Goal: Information Seeking & Learning: Learn about a topic

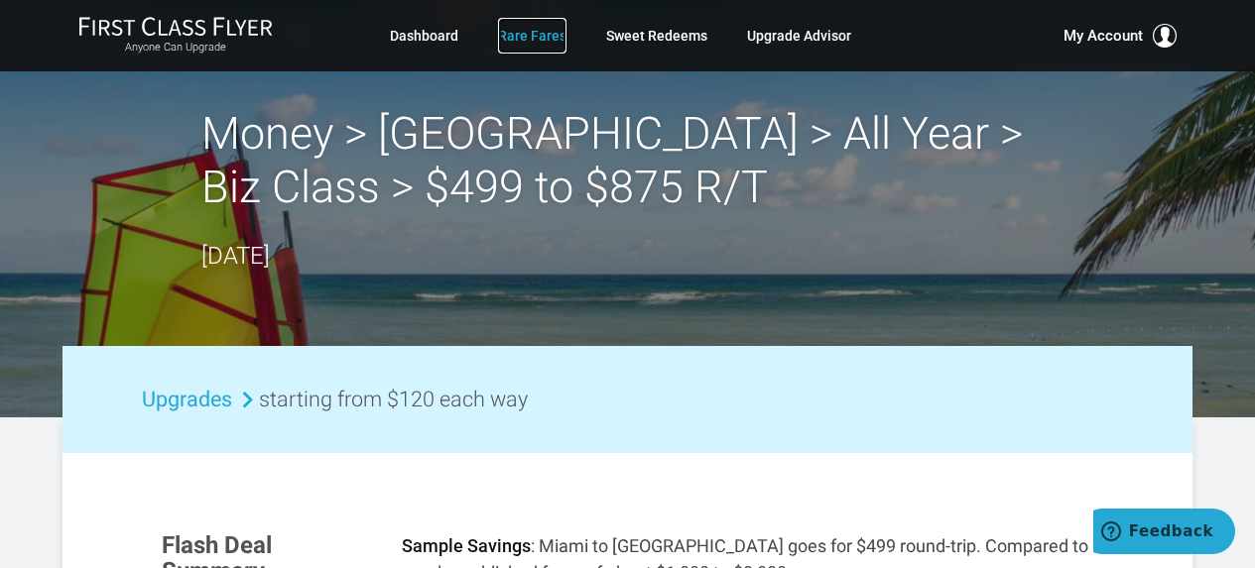
click at [532, 47] on link "Rare Fares" at bounding box center [532, 36] width 68 height 36
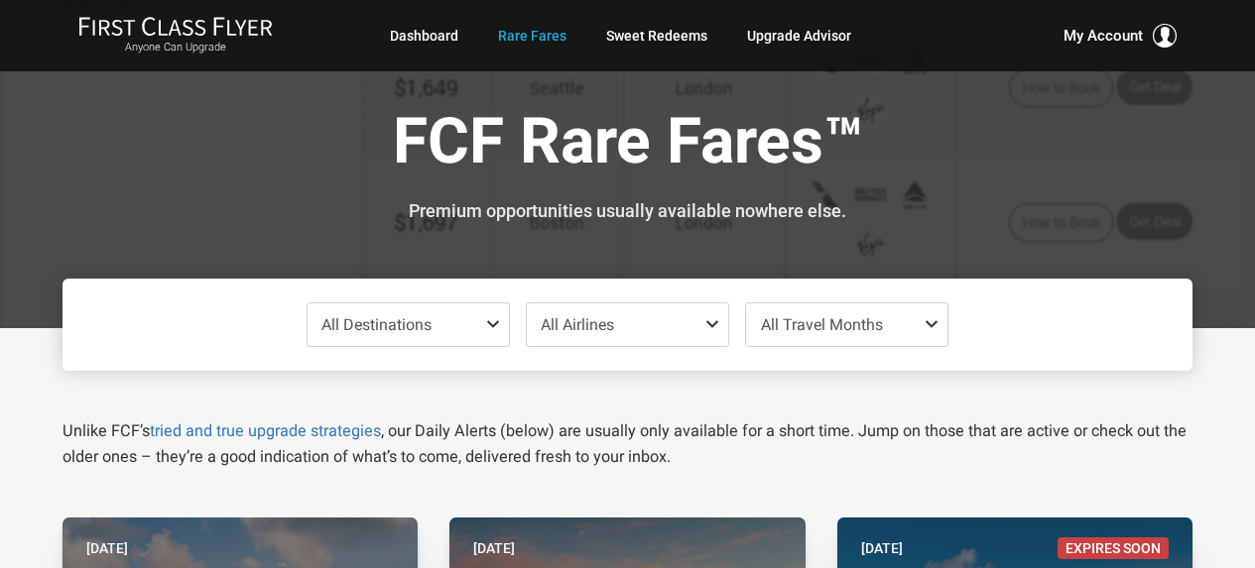
click at [412, 337] on span "All Destinations" at bounding box center [407, 324] width 201 height 43
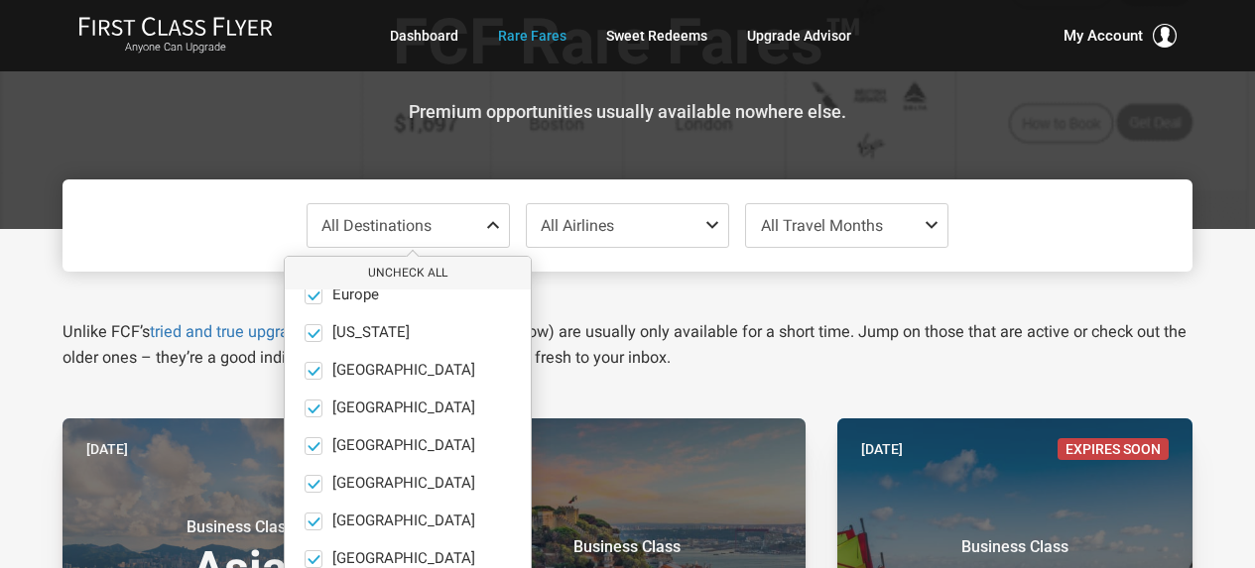
scroll to position [137, 0]
click at [480, 445] on button "only" at bounding box center [494, 445] width 28 height 18
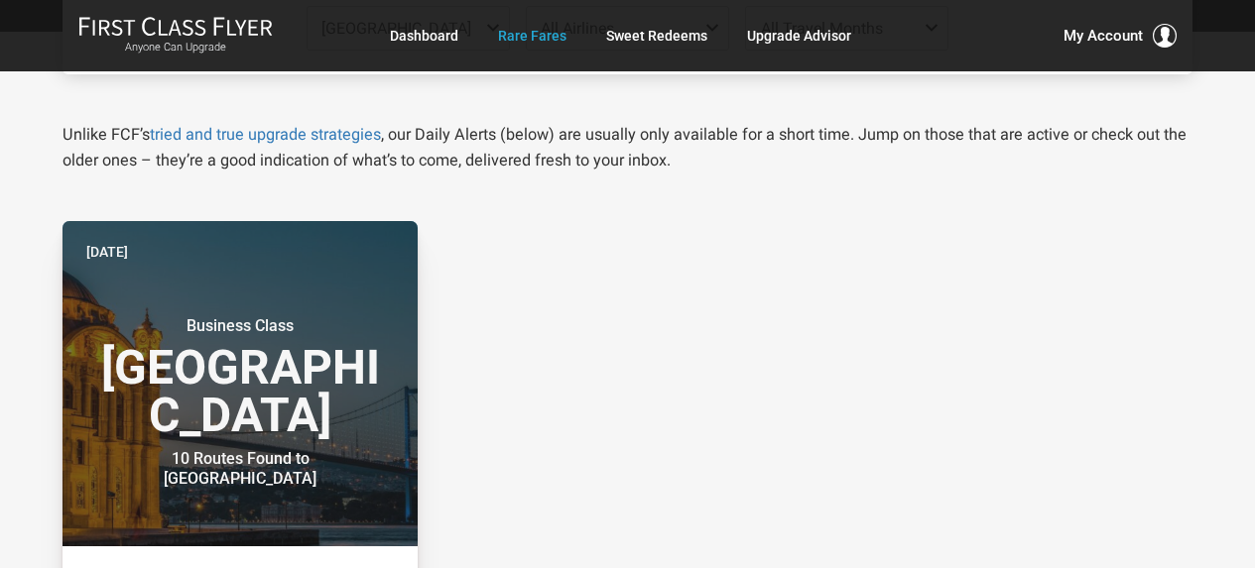
scroll to position [298, 0]
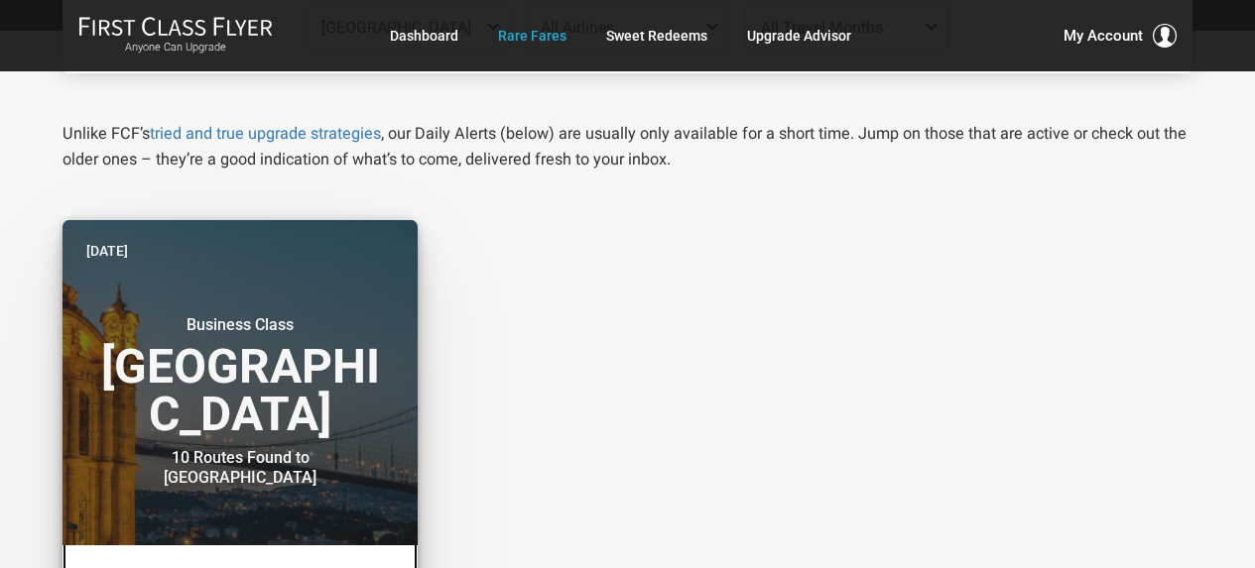
click at [257, 402] on h3 "Business Class Middle East" at bounding box center [239, 376] width 307 height 123
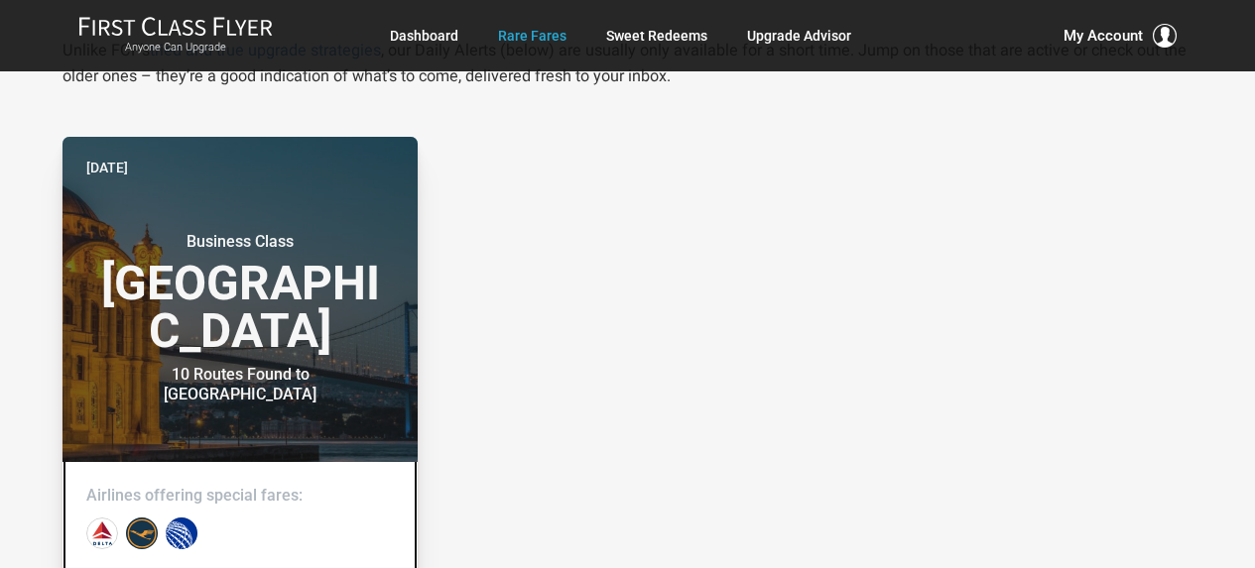
scroll to position [595, 0]
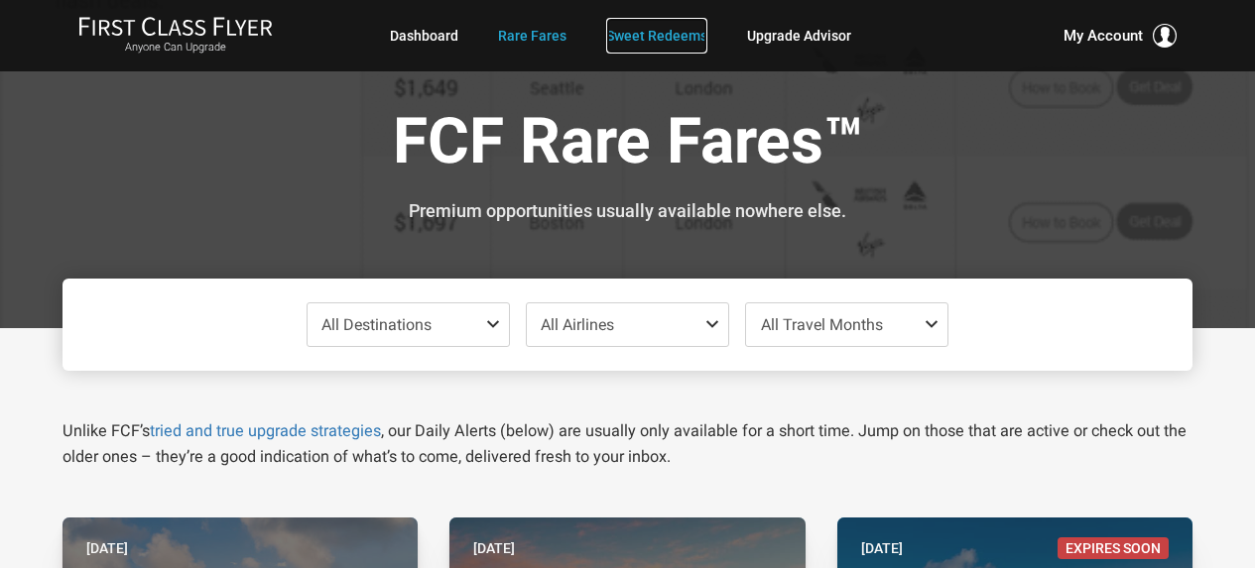
click at [676, 45] on link "Sweet Redeems" at bounding box center [656, 36] width 101 height 36
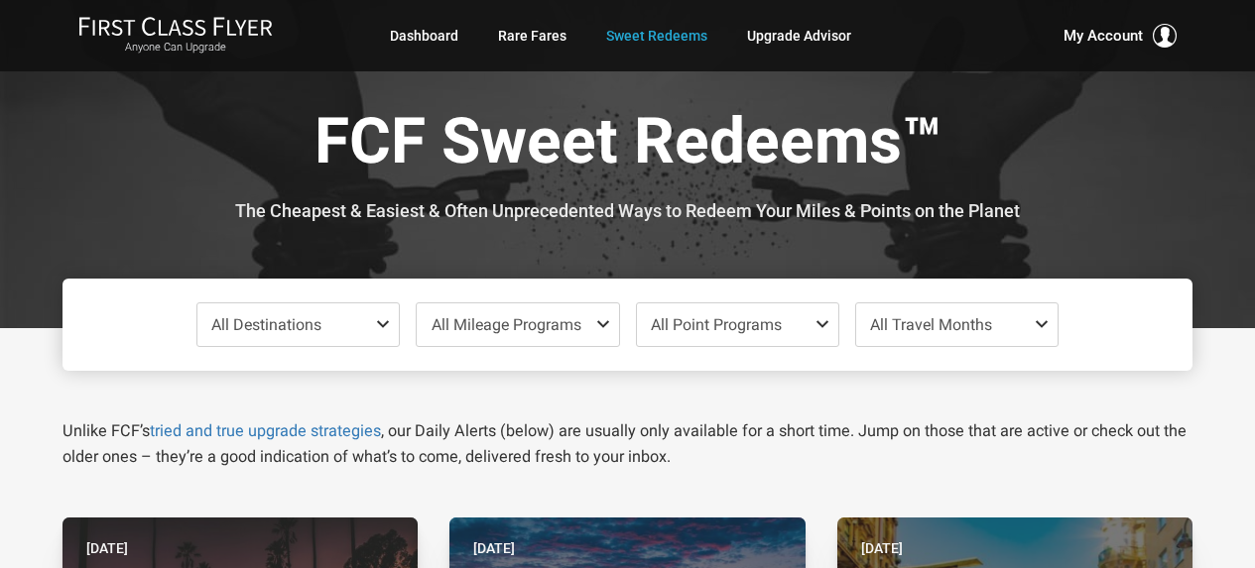
click at [333, 335] on span "All Destinations" at bounding box center [297, 324] width 201 height 43
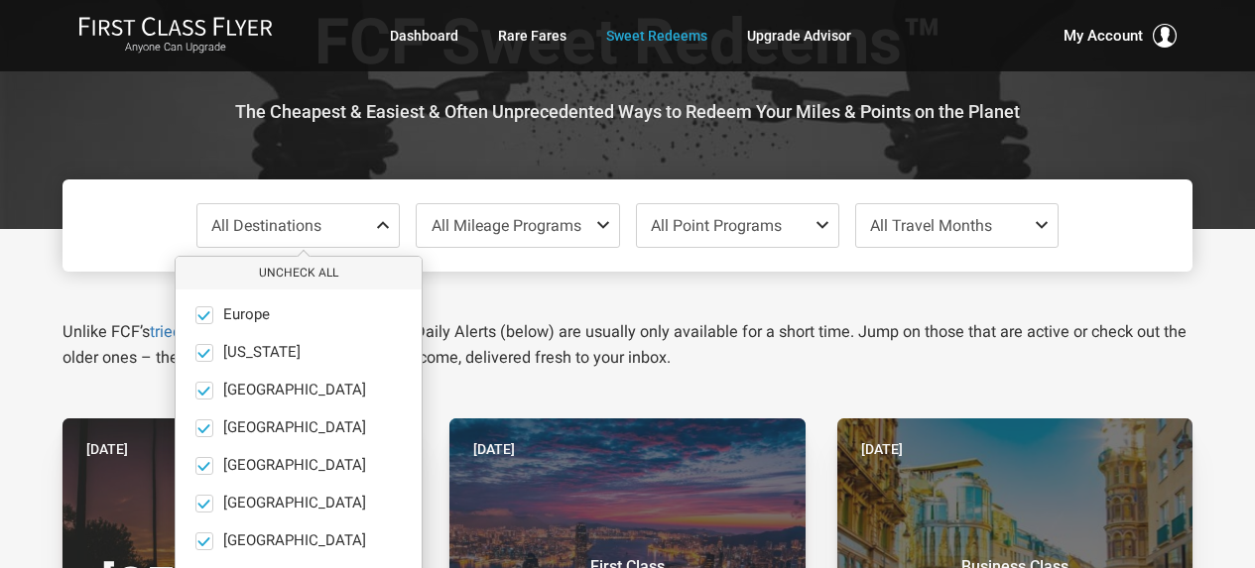
scroll to position [137, 0]
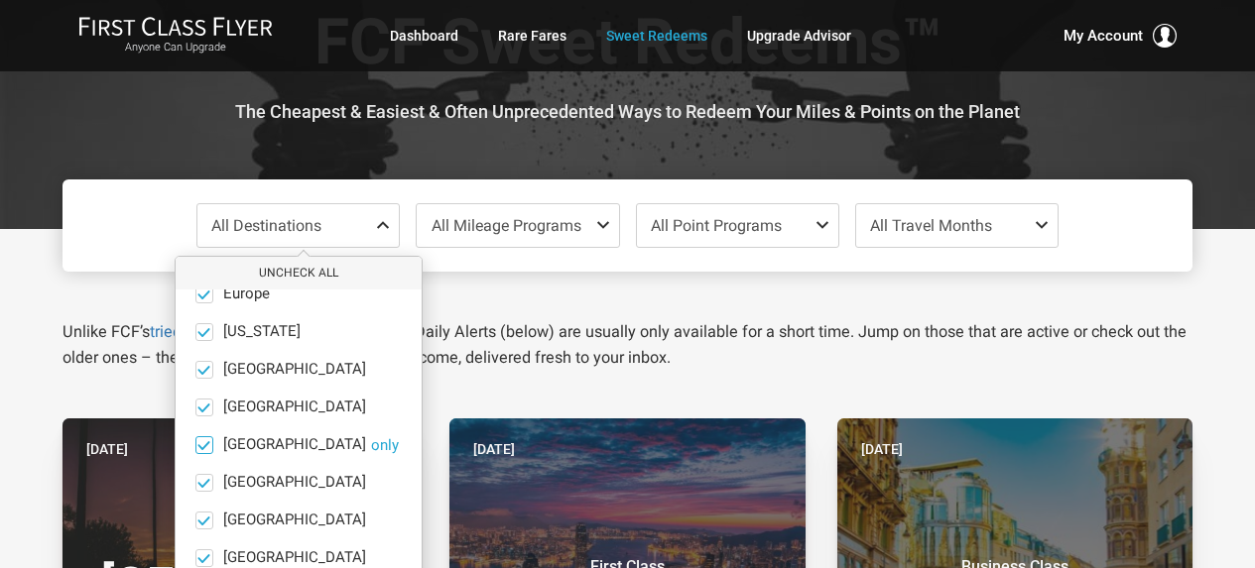
click at [371, 443] on button "only" at bounding box center [385, 445] width 28 height 18
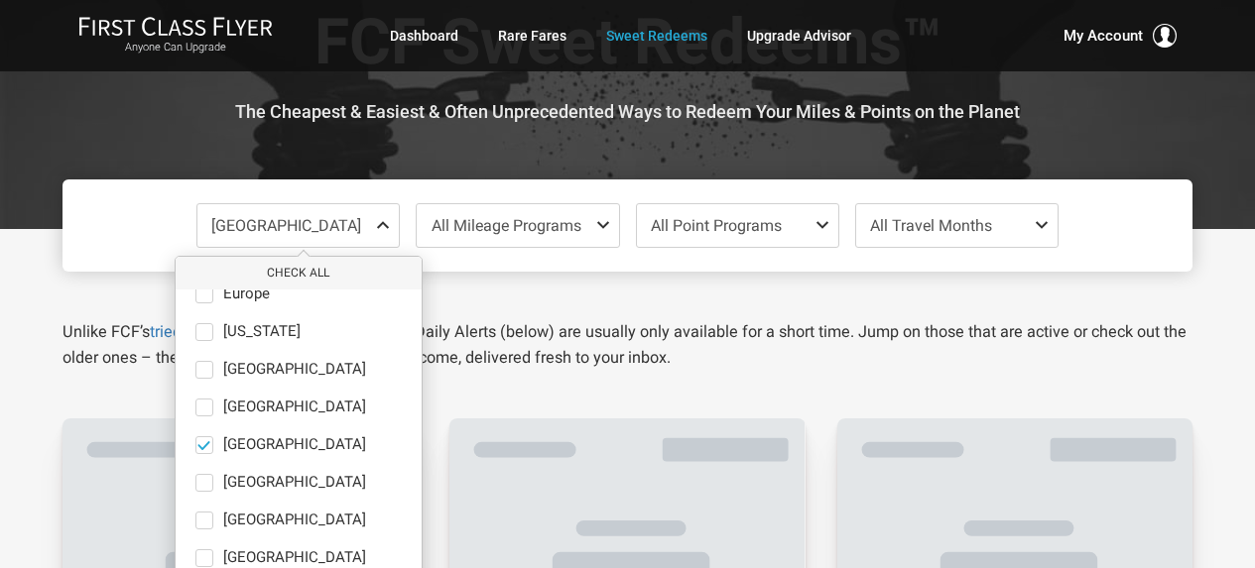
click at [1023, 361] on p "Unlike FCF’s tried and true upgrade strategies , our Daily Alerts (below) are u…" at bounding box center [627, 345] width 1130 height 52
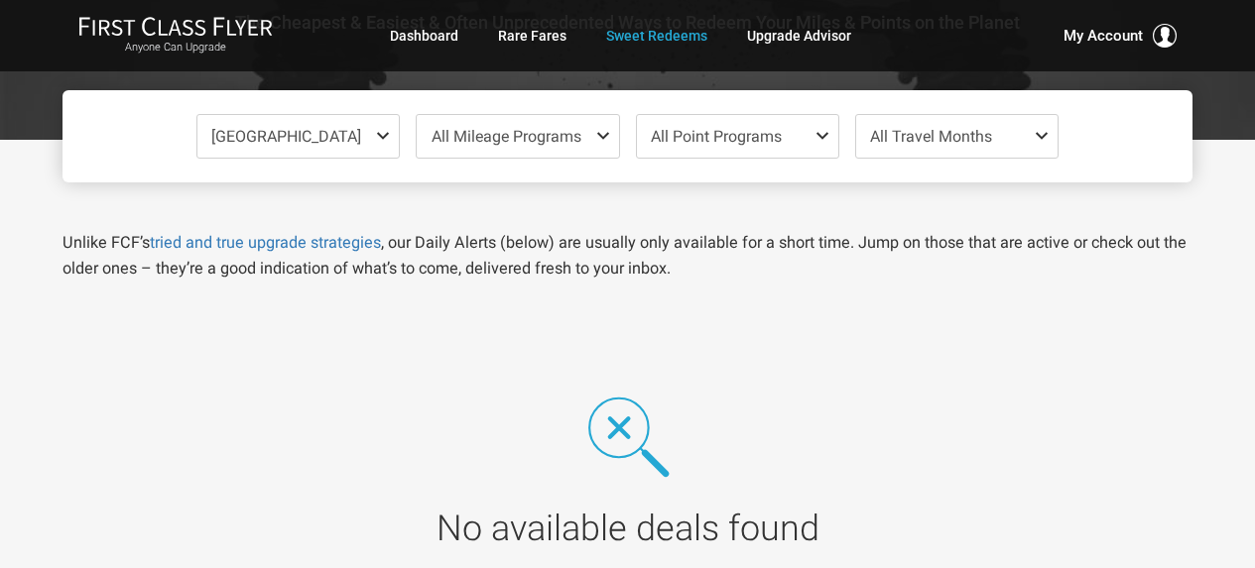
scroll to position [198, 0]
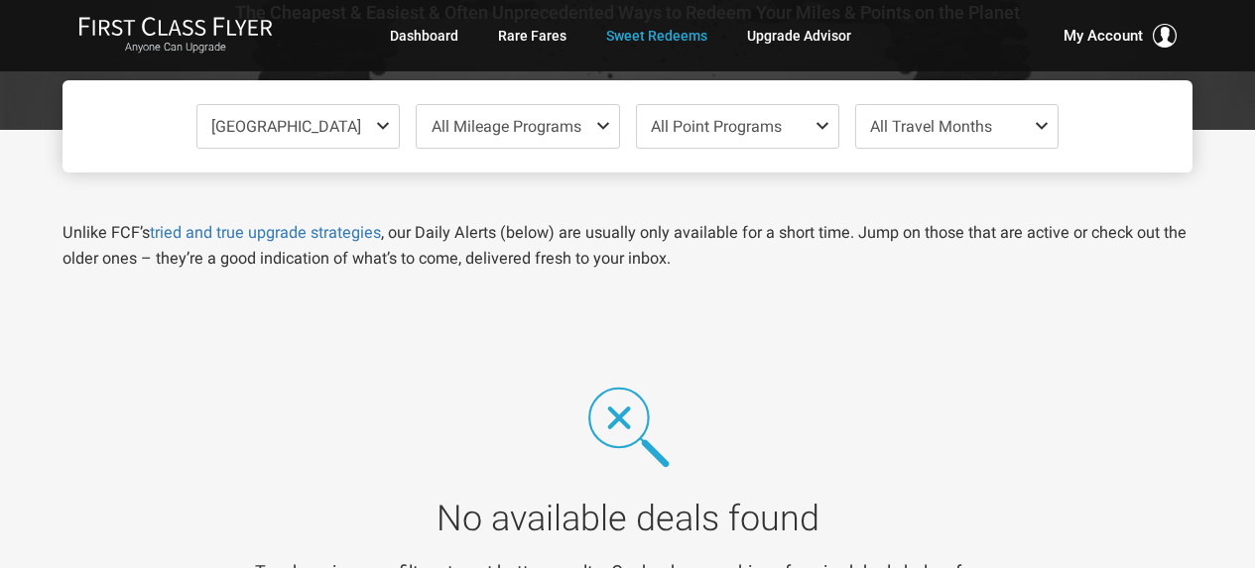
drag, startPoint x: 1156, startPoint y: 187, endPoint x: 1003, endPoint y: 136, distance: 162.1
click at [1156, 187] on div "Unlike FCF’s tried and true upgrade strategies , our Daily Alerts (below) are u…" at bounding box center [627, 222] width 1159 height 99
click at [1121, 225] on p "Unlike FCF’s tried and true upgrade strategies , our Daily Alerts (below) are u…" at bounding box center [627, 246] width 1130 height 52
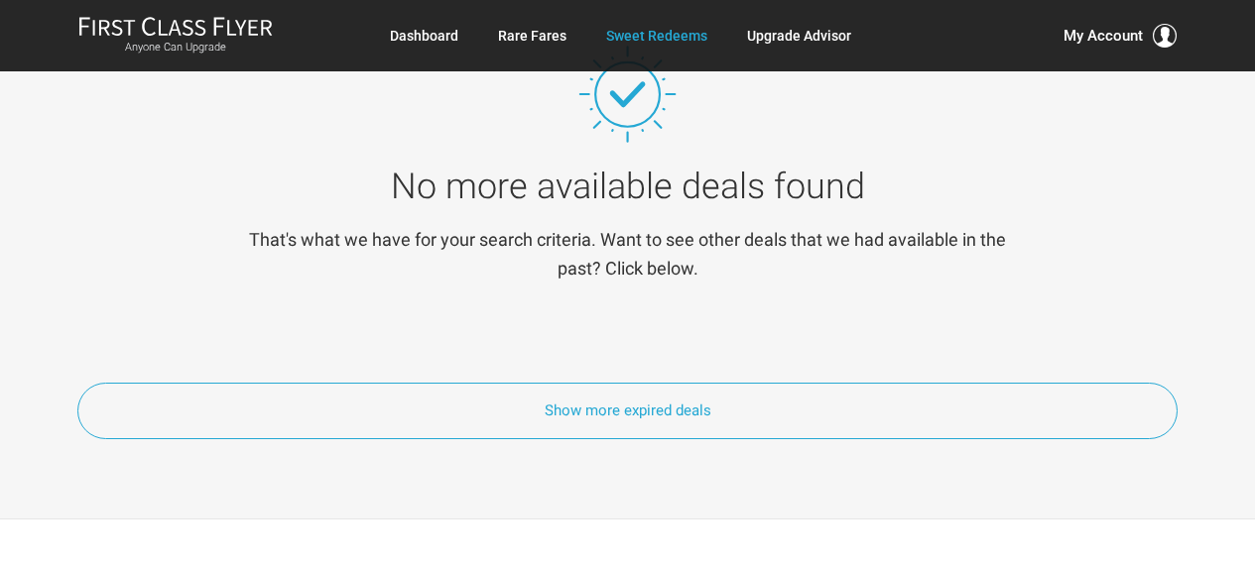
scroll to position [992, 0]
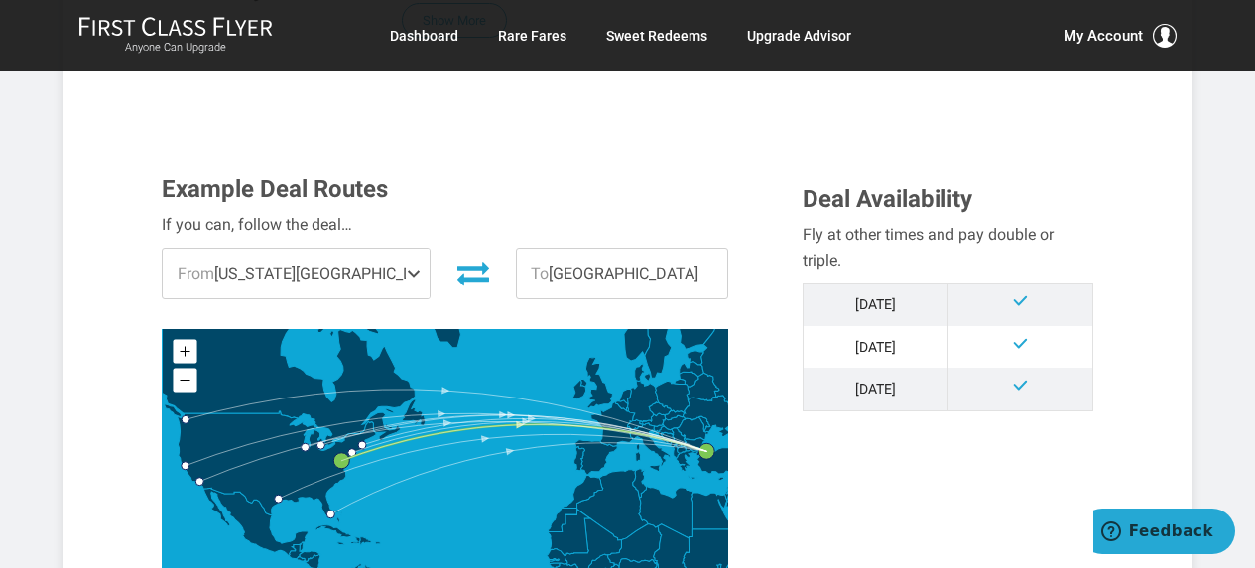
scroll to position [496, 0]
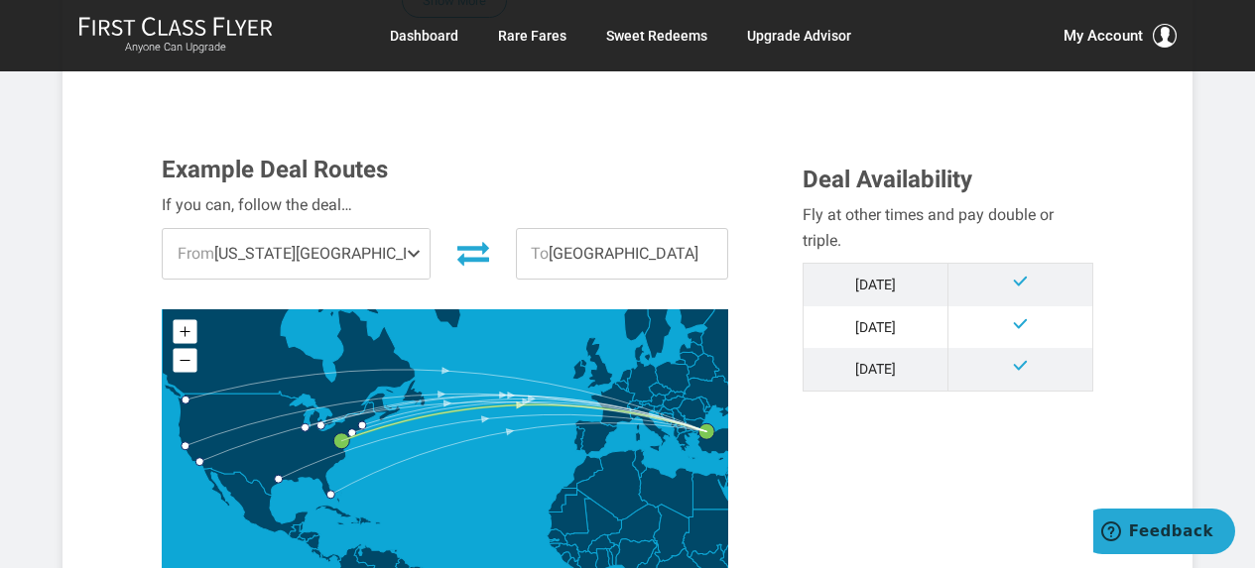
click at [579, 251] on span "To [GEOGRAPHIC_DATA]" at bounding box center [622, 254] width 210 height 50
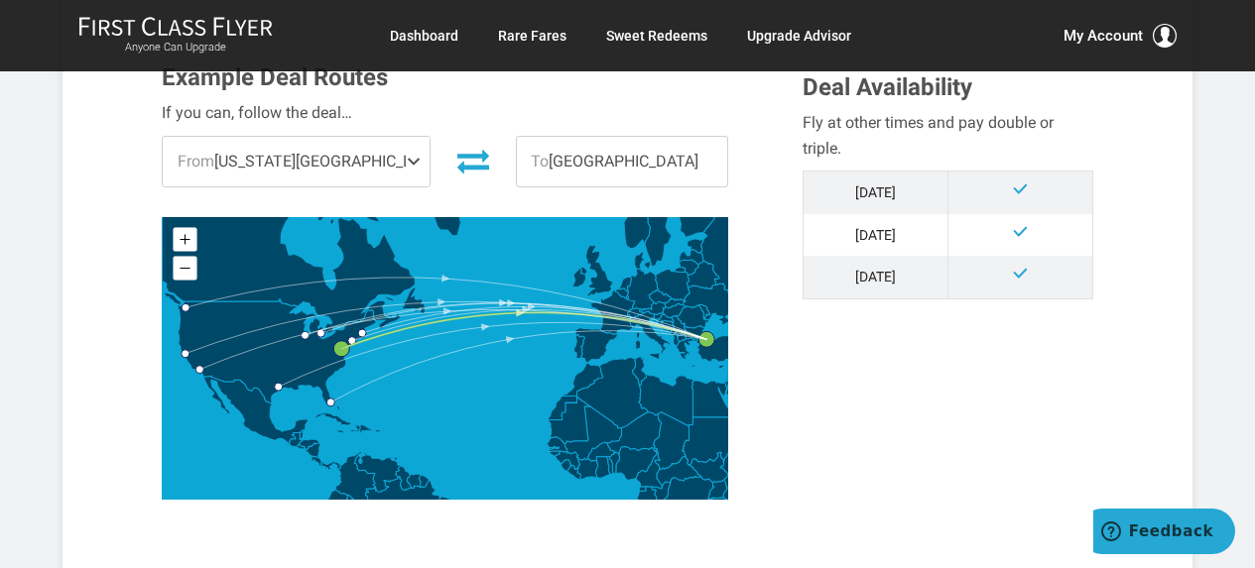
scroll to position [595, 0]
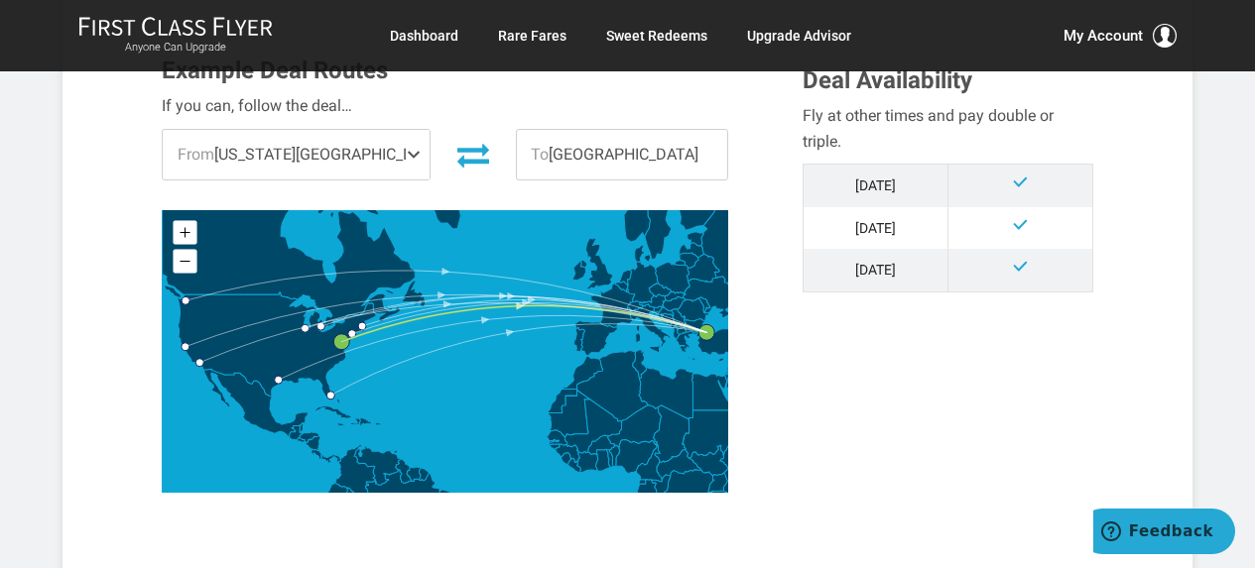
click at [457, 148] on icon at bounding box center [473, 156] width 32 height 24
click at [438, 148] on icon at bounding box center [435, 156] width 32 height 24
click at [312, 162] on span "From [US_STATE][GEOGRAPHIC_DATA]" at bounding box center [296, 155] width 266 height 50
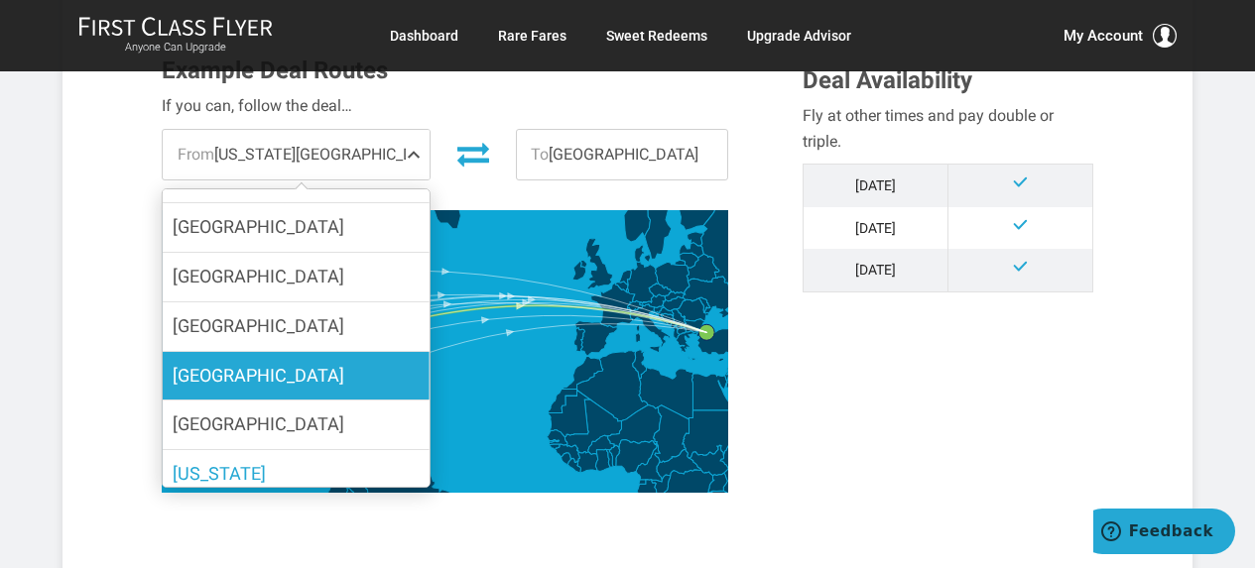
scroll to position [96, 0]
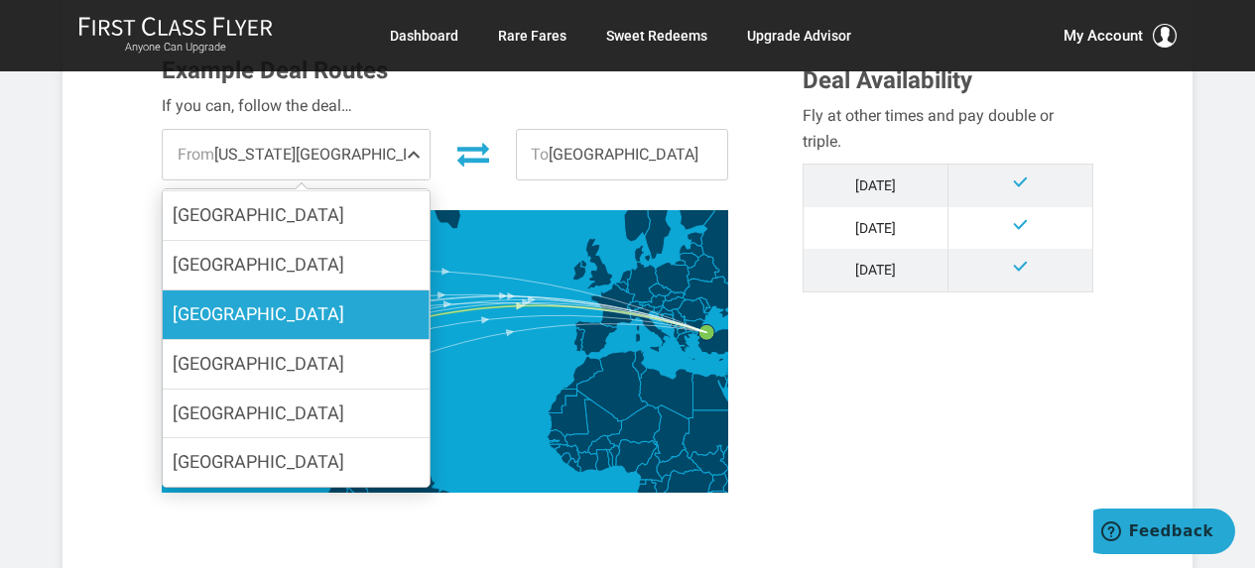
click at [293, 318] on label "[GEOGRAPHIC_DATA]" at bounding box center [296, 315] width 266 height 49
click at [0, 0] on input "[GEOGRAPHIC_DATA]" at bounding box center [0, 0] width 0 height 0
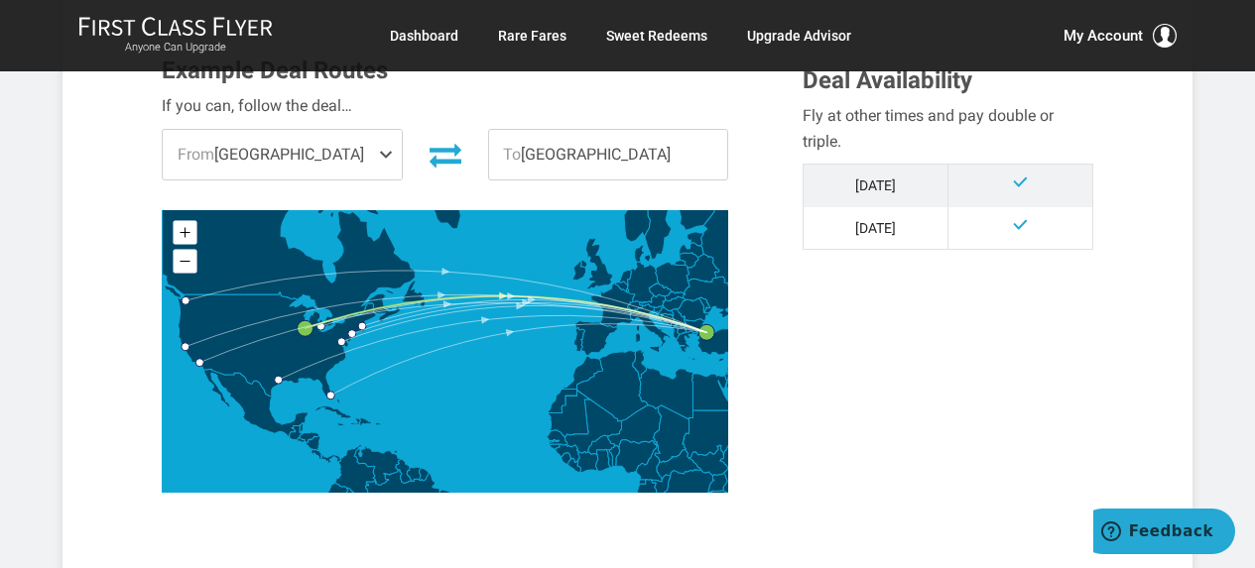
click at [441, 155] on icon at bounding box center [445, 155] width 32 height 32
